Goal: Transaction & Acquisition: Book appointment/travel/reservation

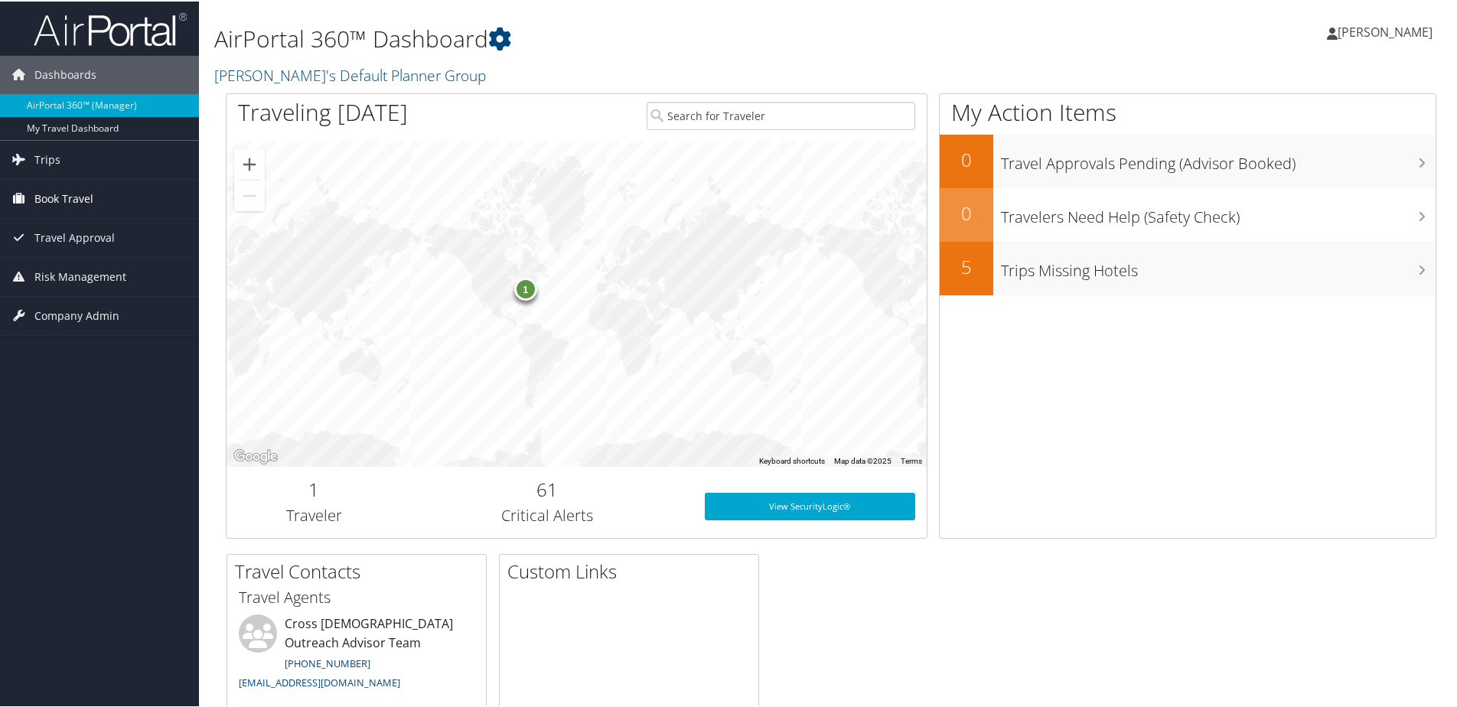
click at [66, 193] on span "Book Travel" at bounding box center [63, 197] width 59 height 38
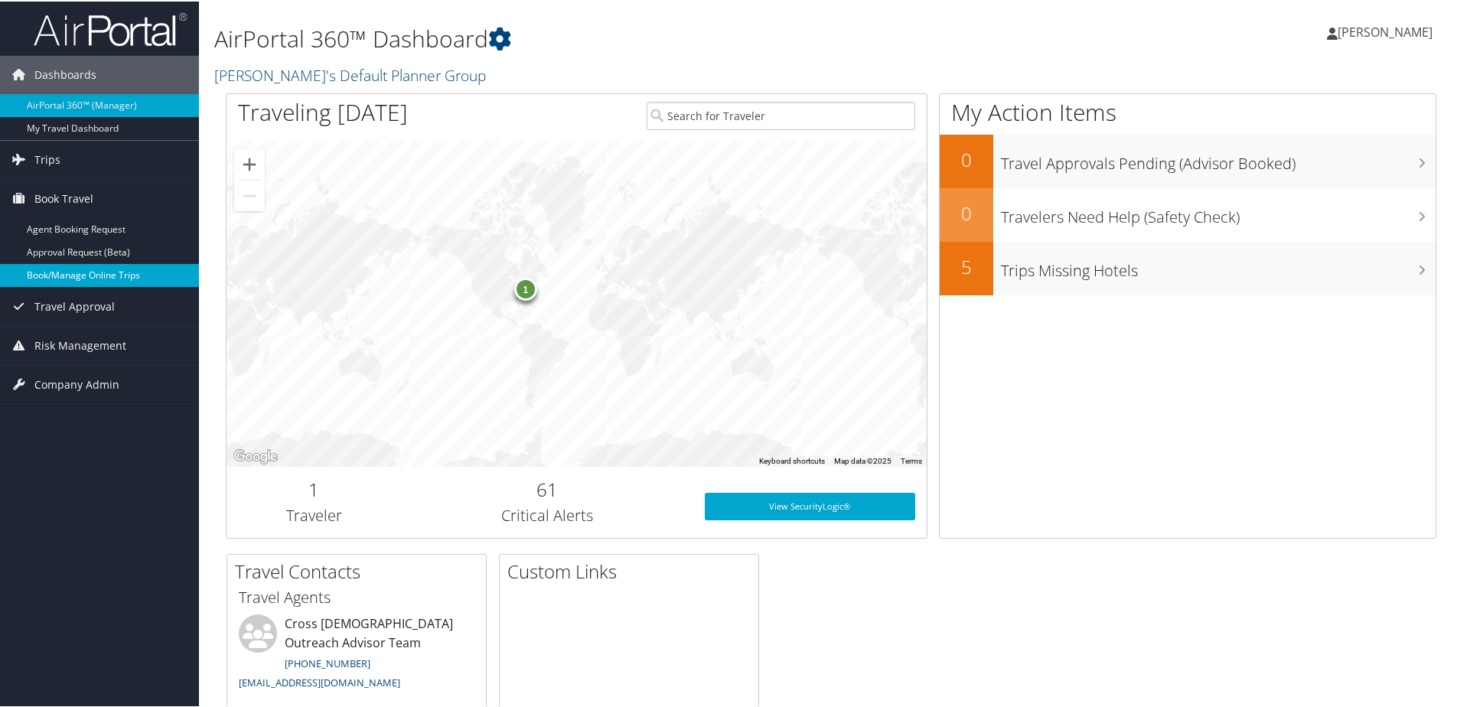
click at [59, 275] on link "Book/Manage Online Trips" at bounding box center [99, 274] width 199 height 23
